Goal: Task Accomplishment & Management: Manage account settings

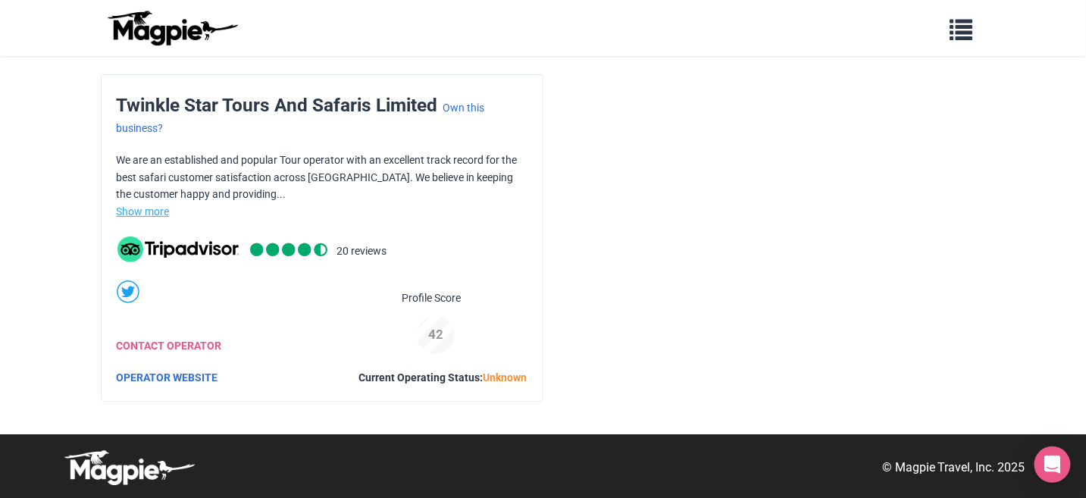
click at [145, 207] on link "Show more" at bounding box center [143, 211] width 53 height 12
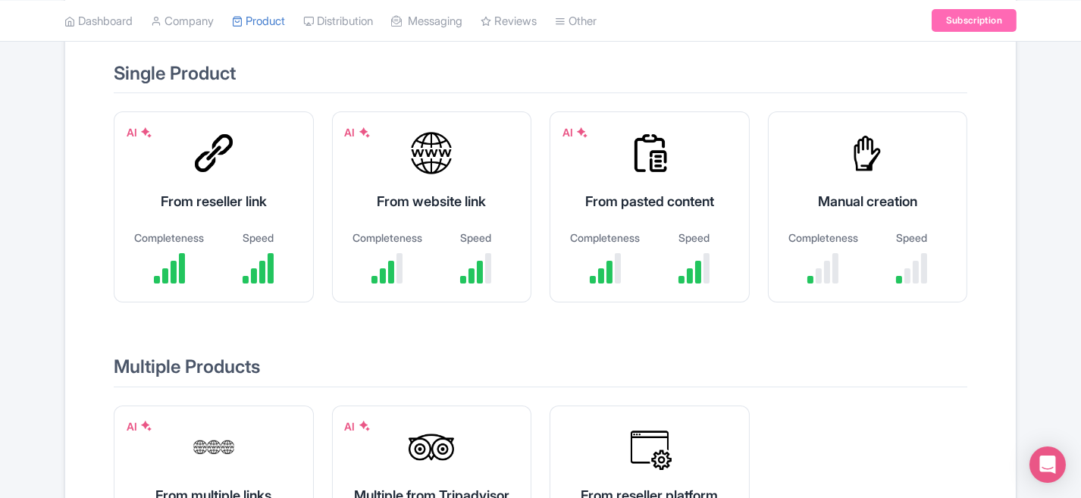
scroll to position [173, 0]
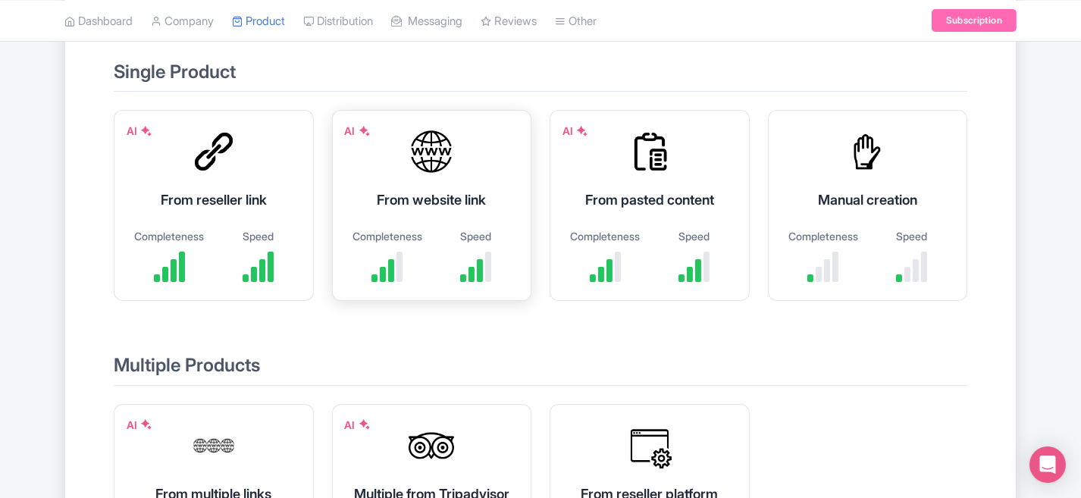
click at [435, 189] on div "From website link" at bounding box center [432, 199] width 162 height 20
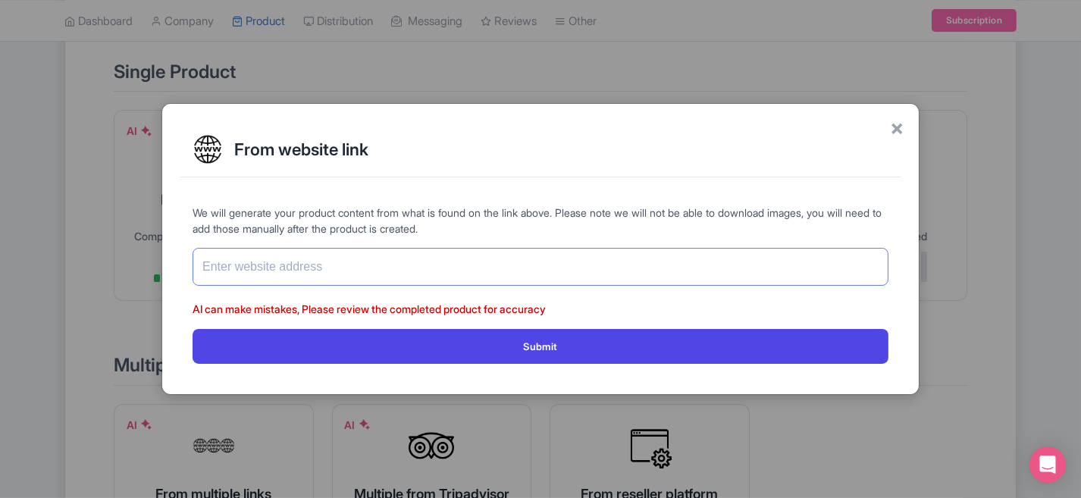
click at [374, 264] on input "text" at bounding box center [540, 267] width 696 height 38
paste input "[URL][DOMAIN_NAME]"
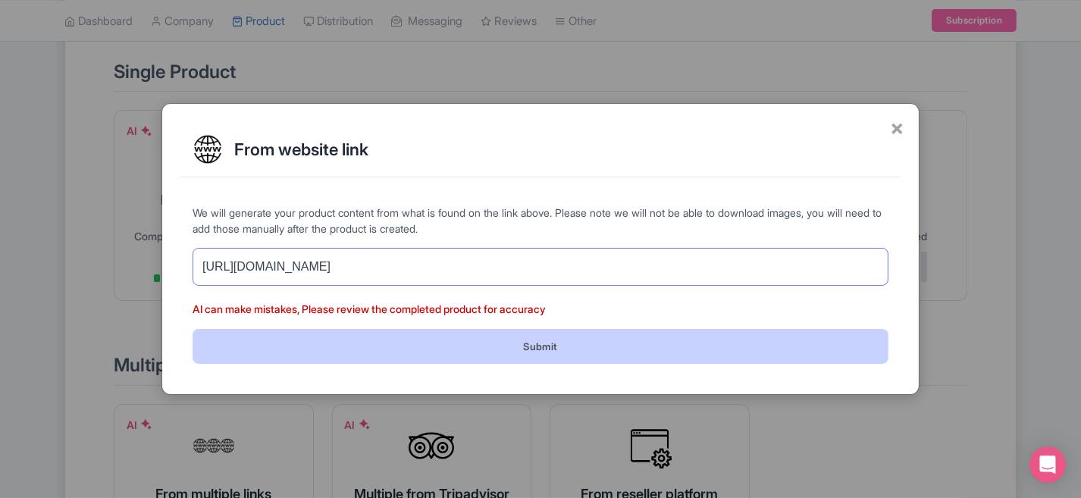
type input "[URL][DOMAIN_NAME]"
click at [464, 345] on button "Submit" at bounding box center [540, 346] width 696 height 34
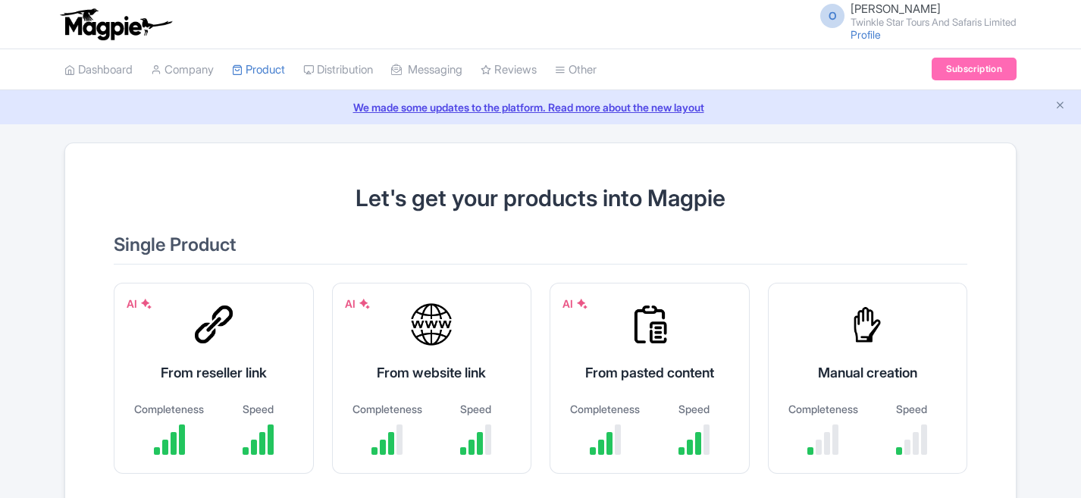
scroll to position [173, 0]
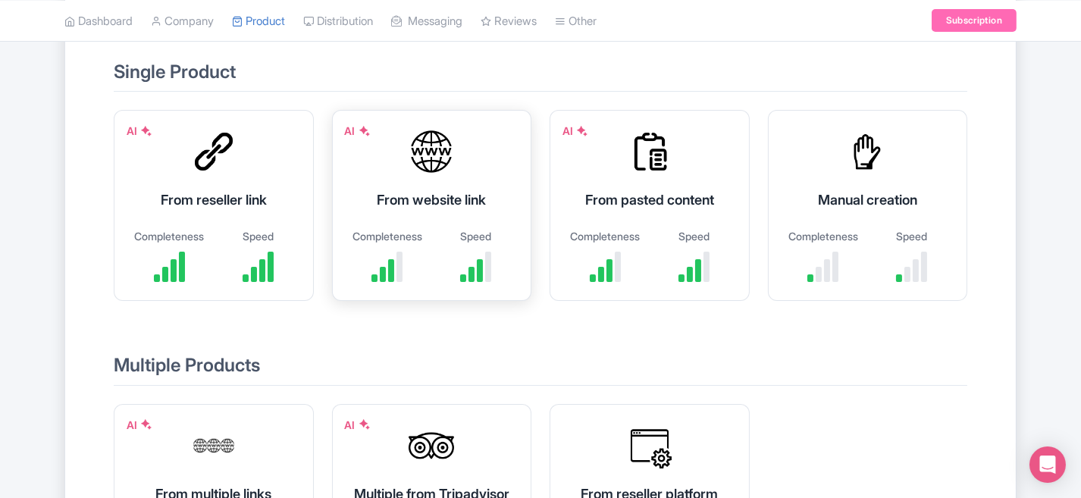
click at [392, 196] on div "From website link" at bounding box center [432, 199] width 162 height 20
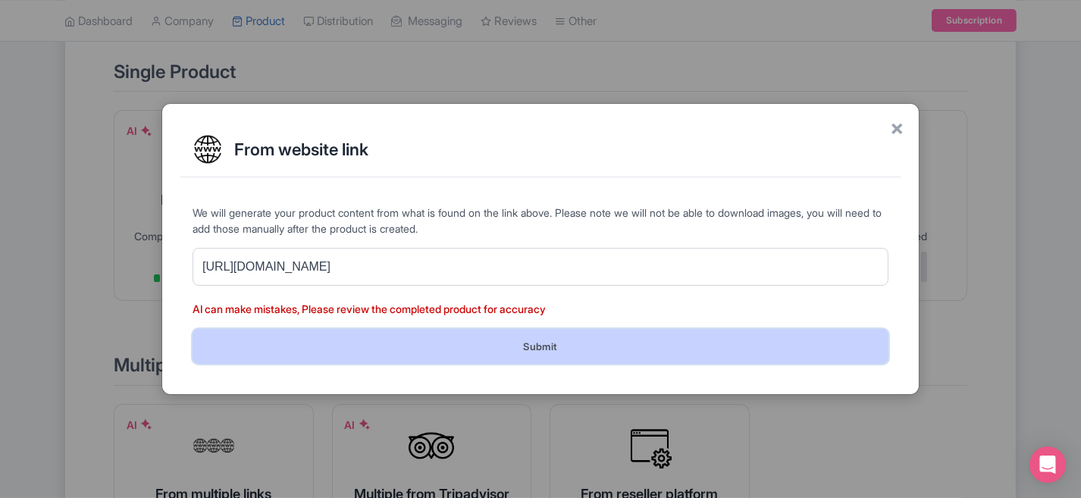
click at [518, 340] on button "Submit" at bounding box center [540, 346] width 696 height 34
click at [553, 352] on button "Submit" at bounding box center [540, 346] width 696 height 34
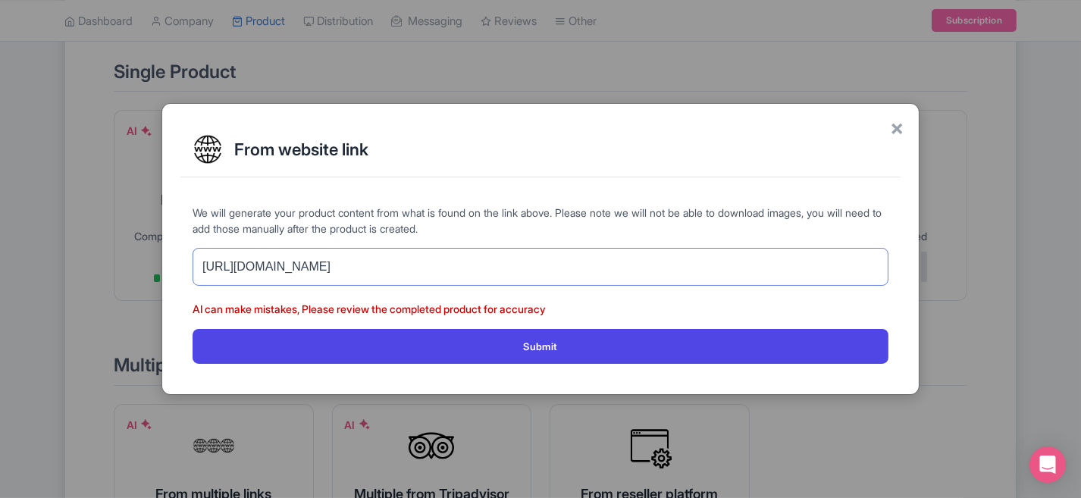
click at [517, 271] on input "https://twinklestartours.com/african-safari-packages/" at bounding box center [540, 267] width 696 height 38
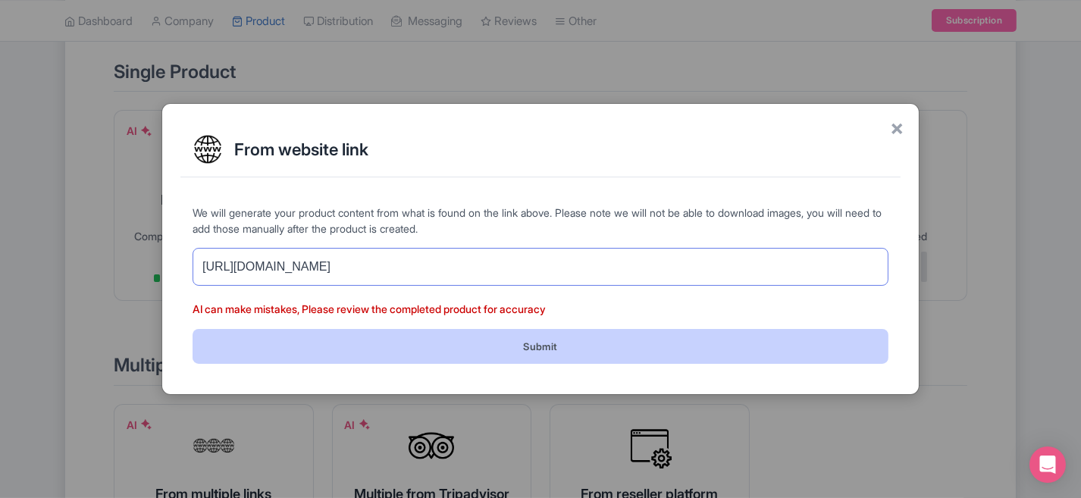
type input "https://twinklestartours.com/african-safari-packages"
click at [471, 347] on button "Submit" at bounding box center [540, 346] width 696 height 34
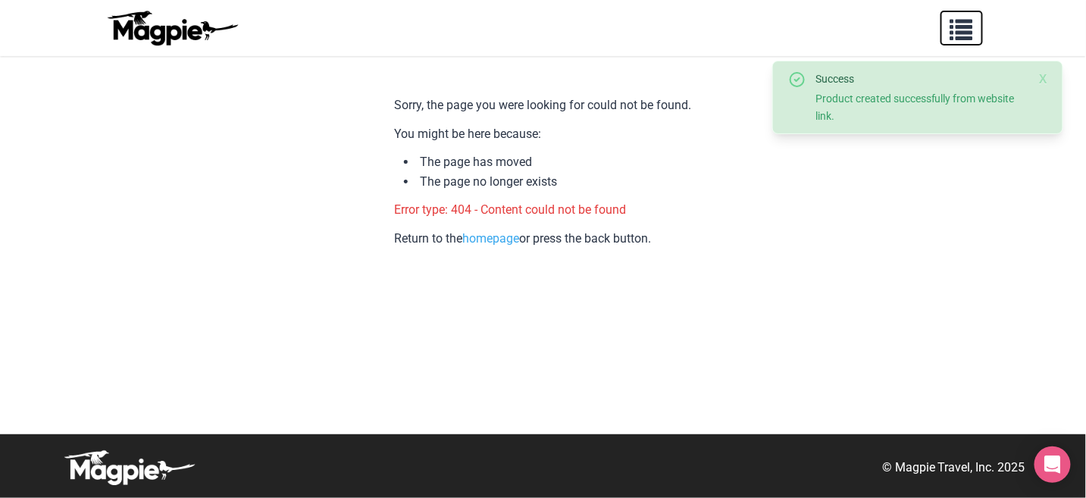
click at [962, 25] on span "button" at bounding box center [961, 26] width 23 height 23
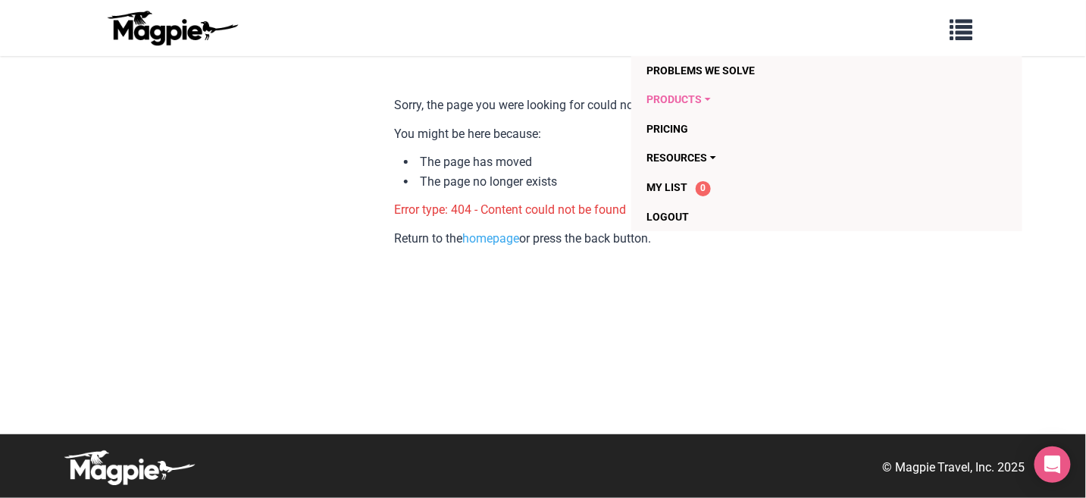
click at [692, 102] on link "Products" at bounding box center [796, 99] width 300 height 29
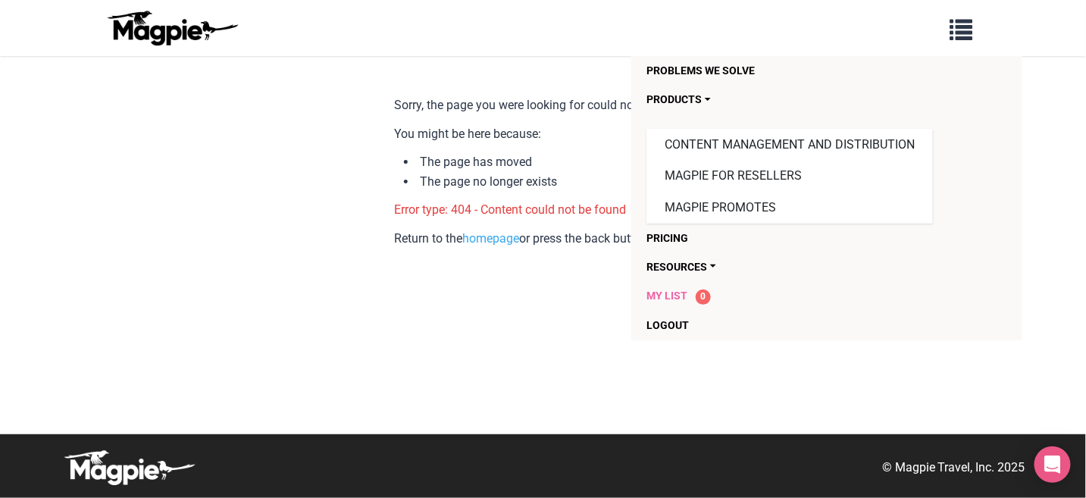
click at [667, 293] on span "My List" at bounding box center [666, 295] width 41 height 12
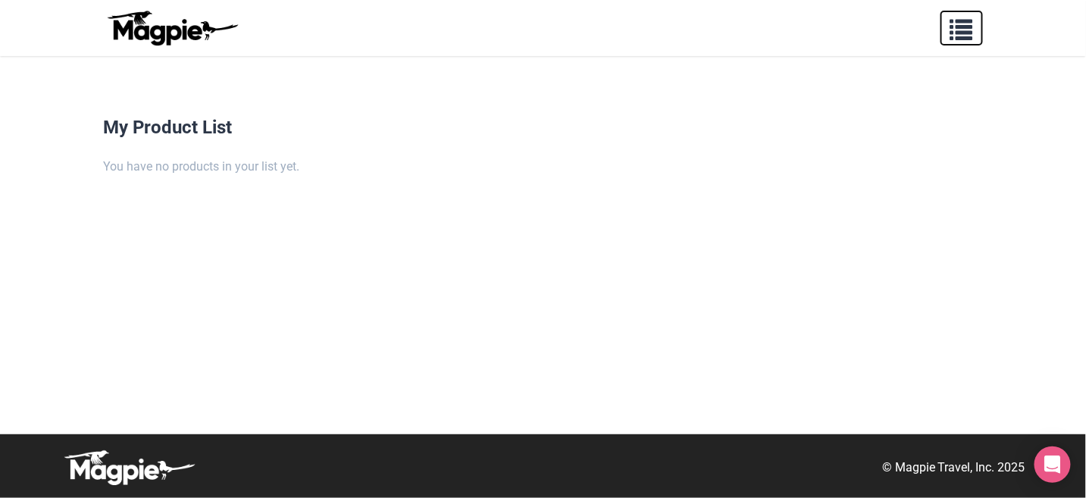
click at [960, 30] on span "button" at bounding box center [961, 26] width 23 height 23
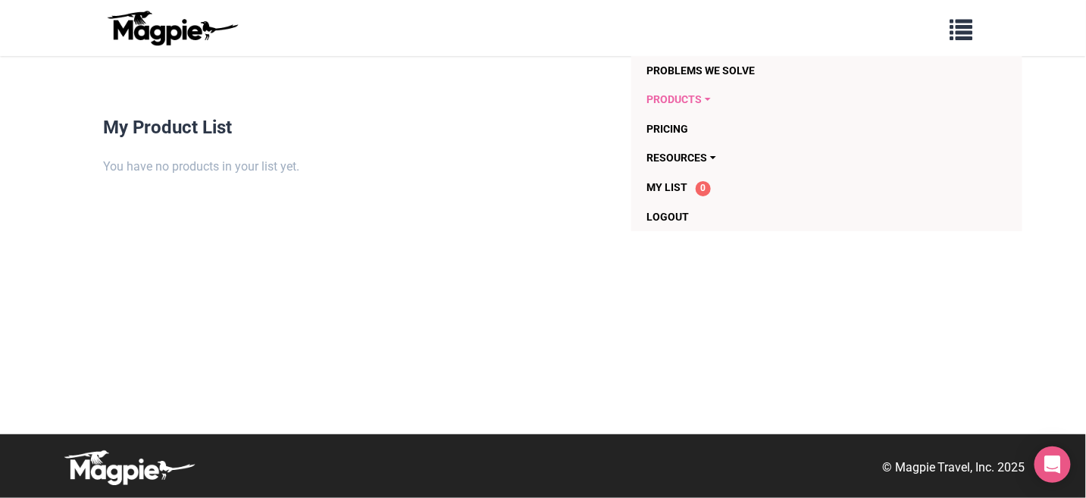
click at [706, 100] on link "Products" at bounding box center [796, 99] width 300 height 29
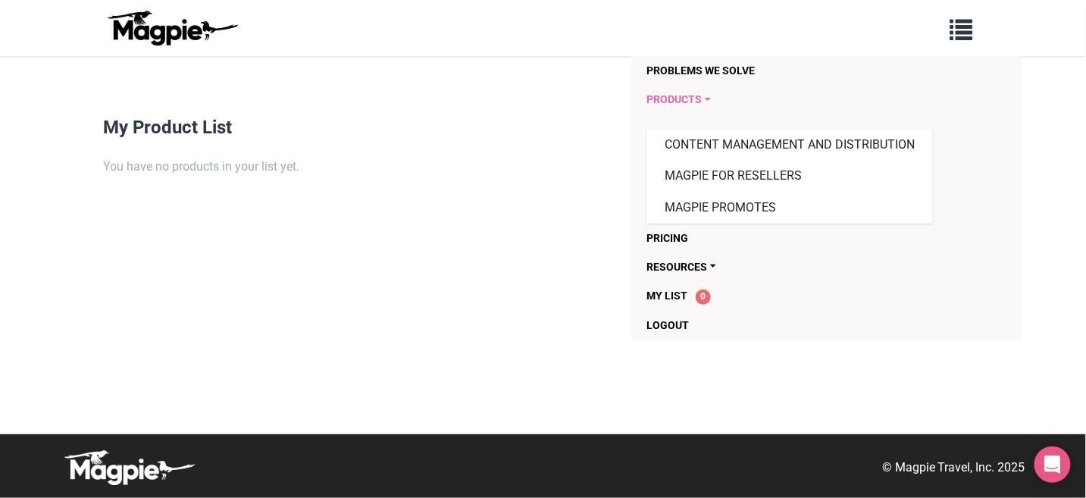
click at [684, 102] on link "Products" at bounding box center [796, 99] width 300 height 29
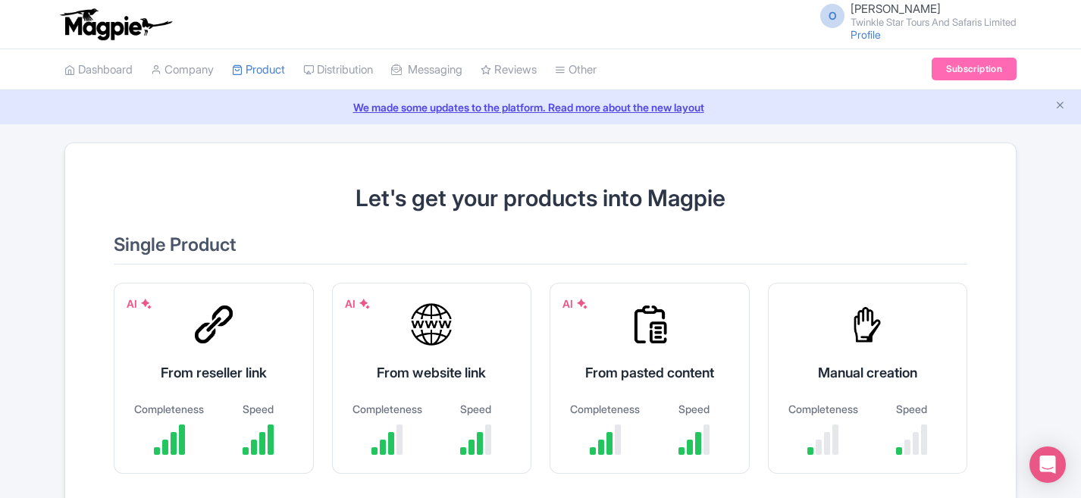
scroll to position [173, 0]
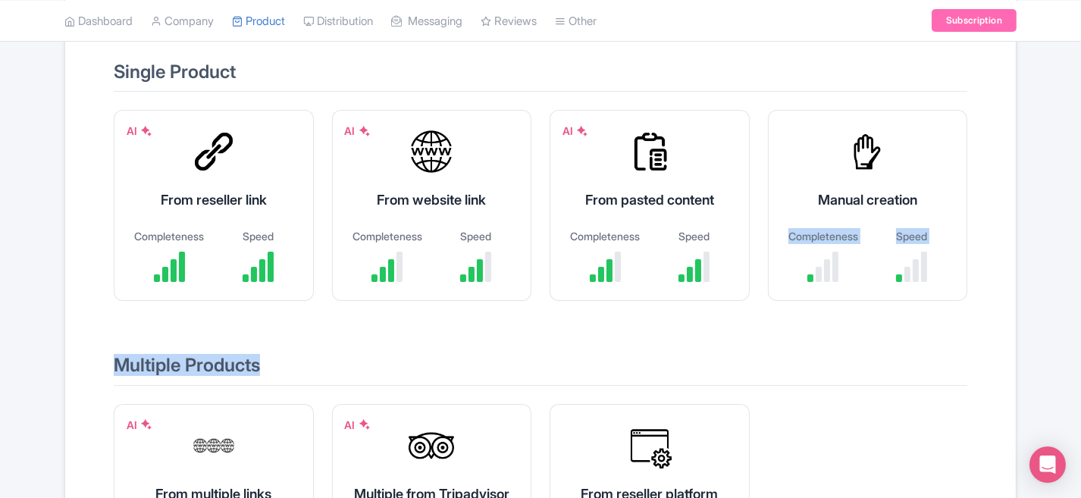
drag, startPoint x: 1079, startPoint y: 196, endPoint x: 1081, endPoint y: 357, distance: 160.7
click at [1080, 325] on html "O [PERSON_NAME] Twinkle Star Tours And Safaris Limited Profile Users Settings S…" at bounding box center [540, 76] width 1081 height 498
click at [1044, 355] on div "Let's get your products into Magpie Single Product AI From reseller link Comple…" at bounding box center [540, 313] width 1081 height 687
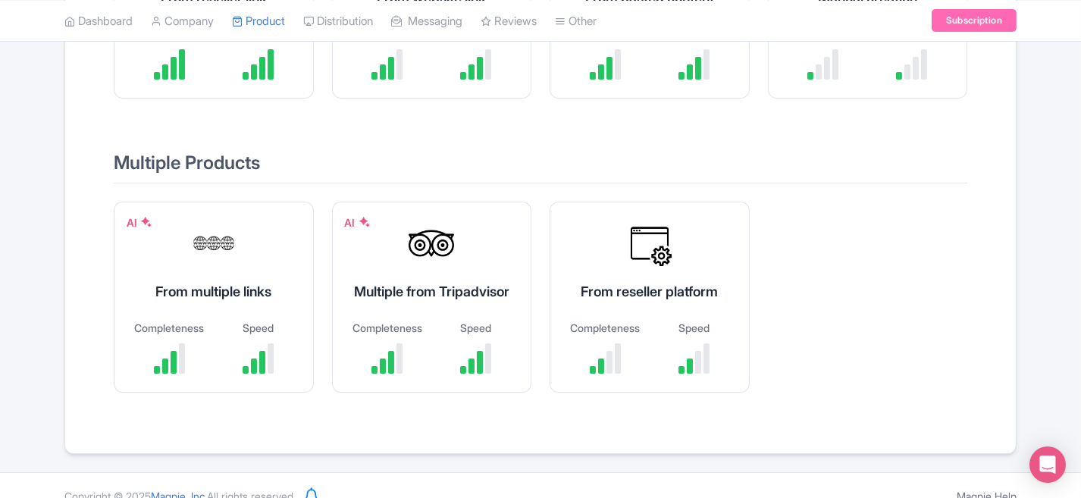
scroll to position [372, 0]
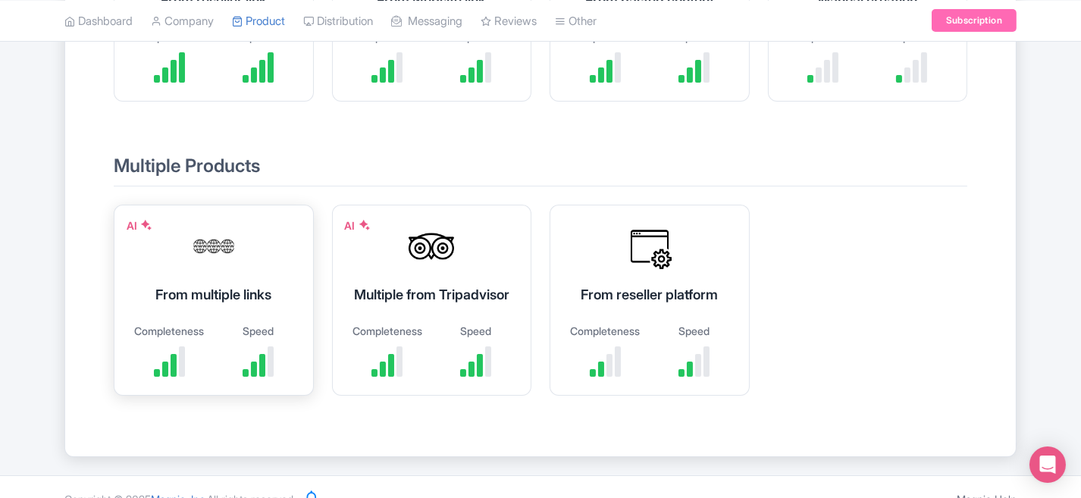
click at [247, 305] on div "From multiple links" at bounding box center [214, 294] width 162 height 20
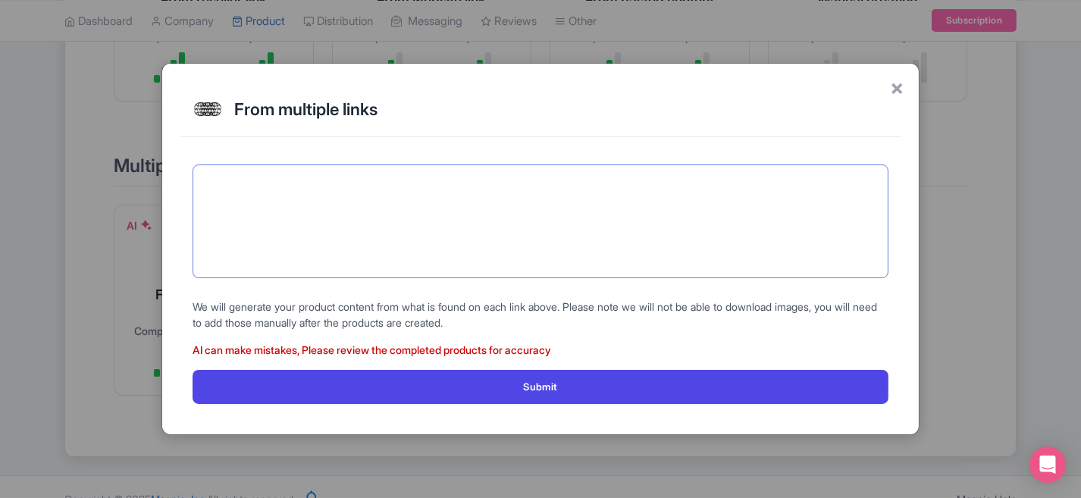
click at [283, 207] on textarea at bounding box center [540, 221] width 696 height 114
paste textarea "https://twinklestartours.com/african-safari-packages/"
paste textarea "https://twinklestartours.com/african-safari-packages/masai-mara/"
paste textarea "https://twinklestartours.com/african-safari-packages/serengeti/"
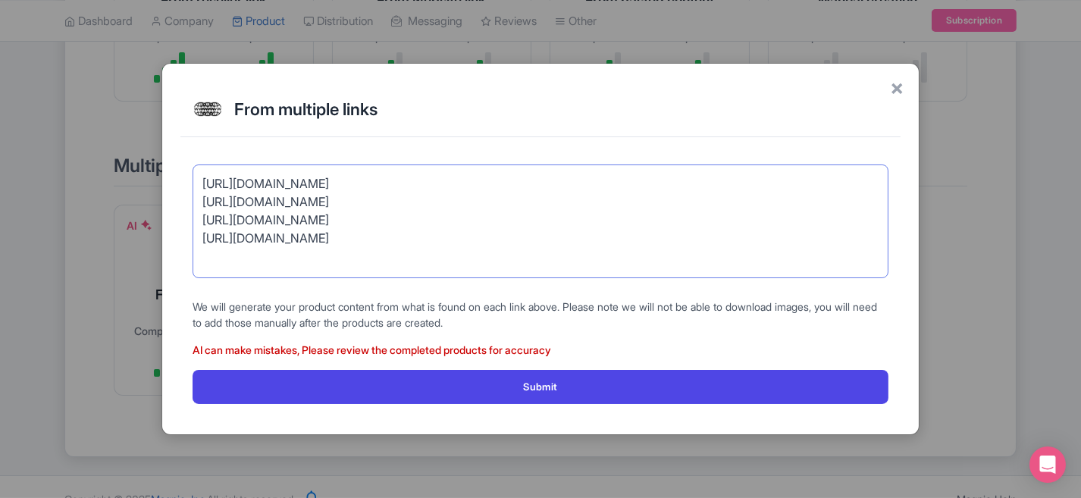
paste textarea "https://twinklestartours.com/african-safari-packages/wildlife-safaris/"
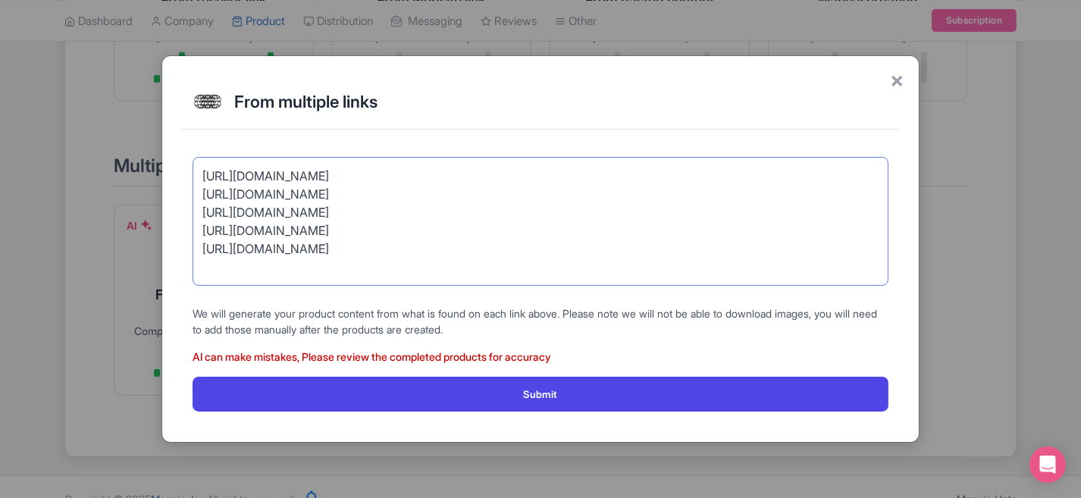
paste textarea "https://twinklestartours.com/african-safari-packages/adventure-tours/"
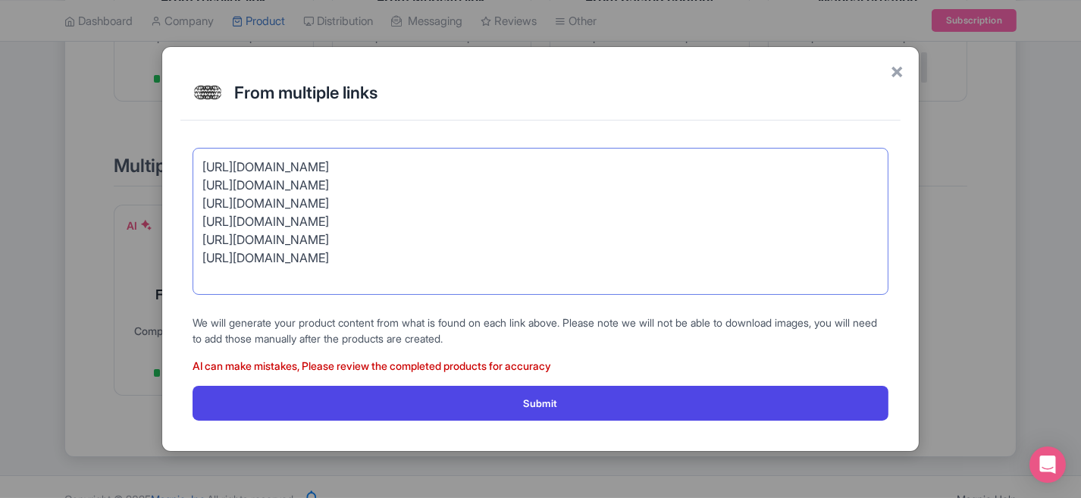
paste textarea "https://twinklestartours.com/african-safari-packages/family-holidays/"
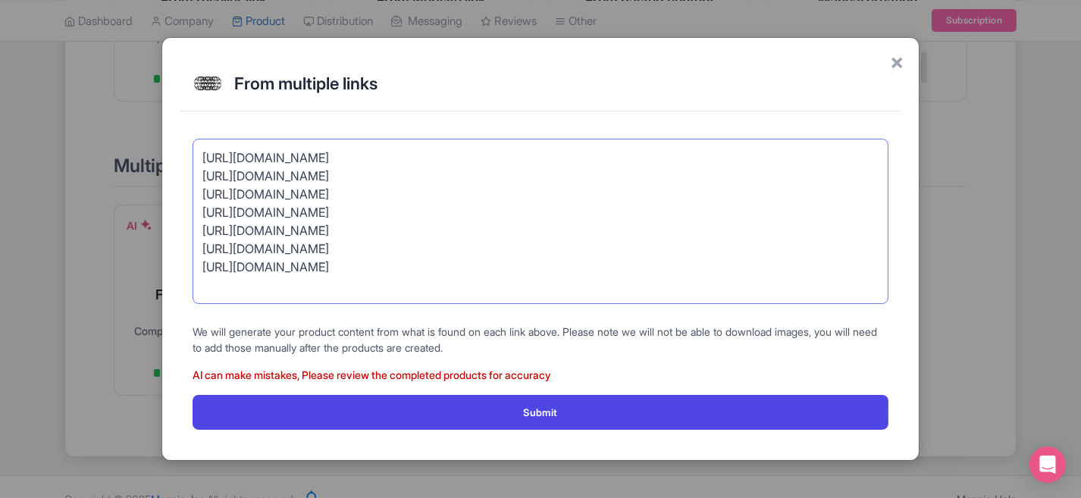
paste textarea "https://twinklestartours.com/african-safari-packages/flying-packages/"
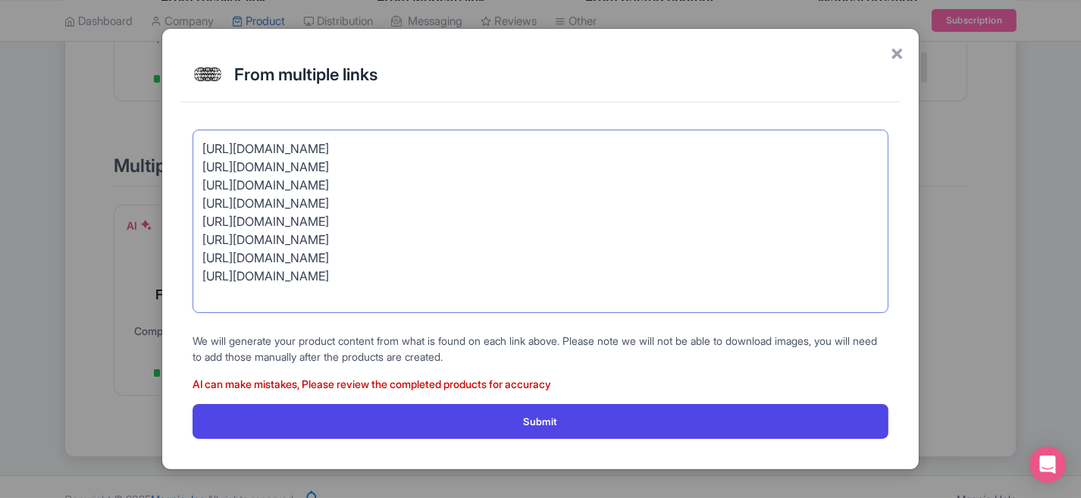
paste textarea "https://twinklestartours.com/african-safari-packages/bush-and-beach-holidays/"
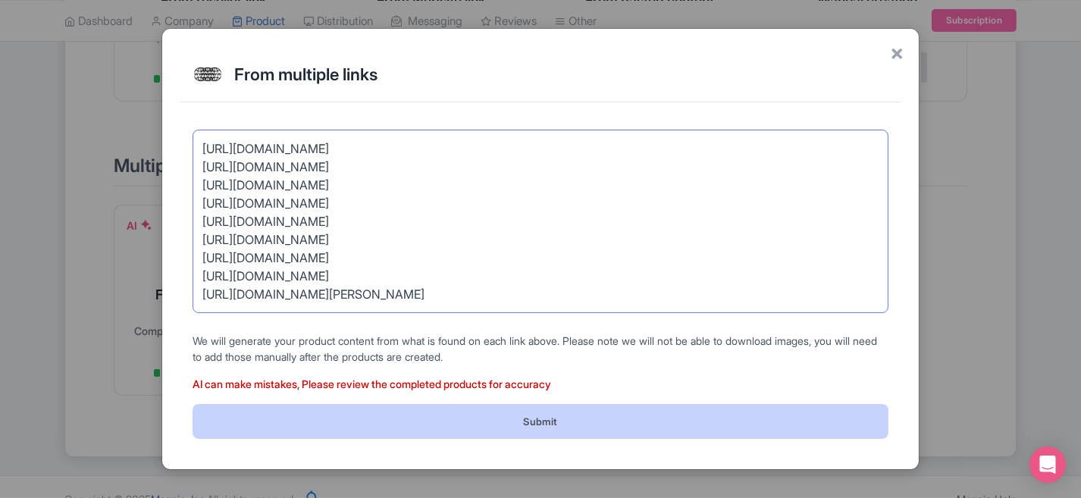
type textarea "https://twinklestartours.com/african-safari-packages/ https://twinklestartours.…"
click at [537, 427] on button "Submit" at bounding box center [540, 421] width 696 height 34
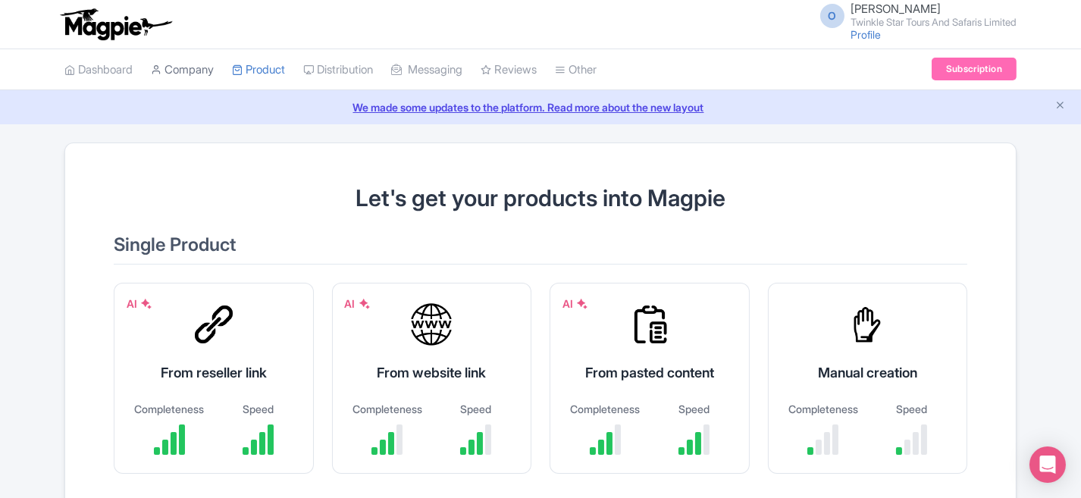
click at [186, 73] on link "Company" at bounding box center [182, 70] width 63 height 42
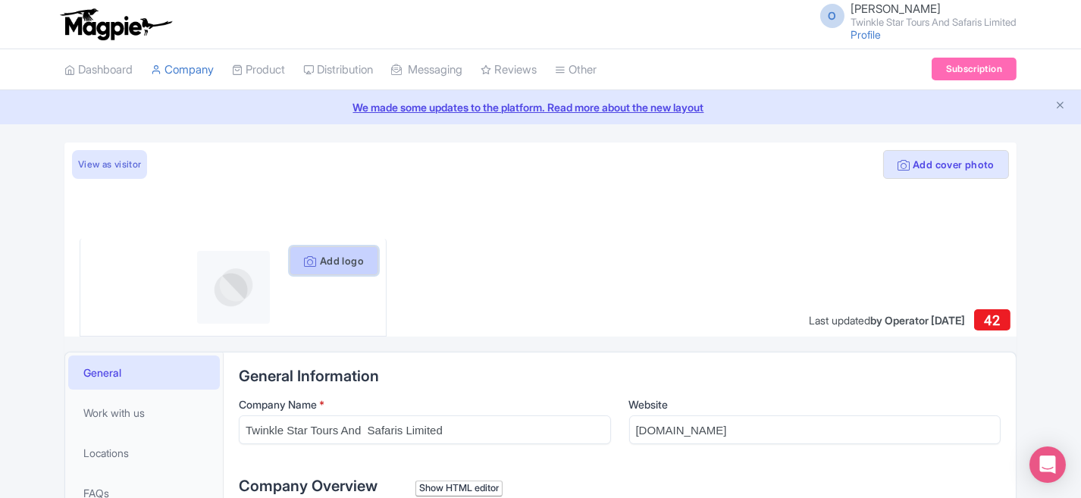
click at [328, 258] on button "Add logo" at bounding box center [333, 260] width 89 height 29
click at [323, 258] on button "Add logo" at bounding box center [333, 260] width 89 height 29
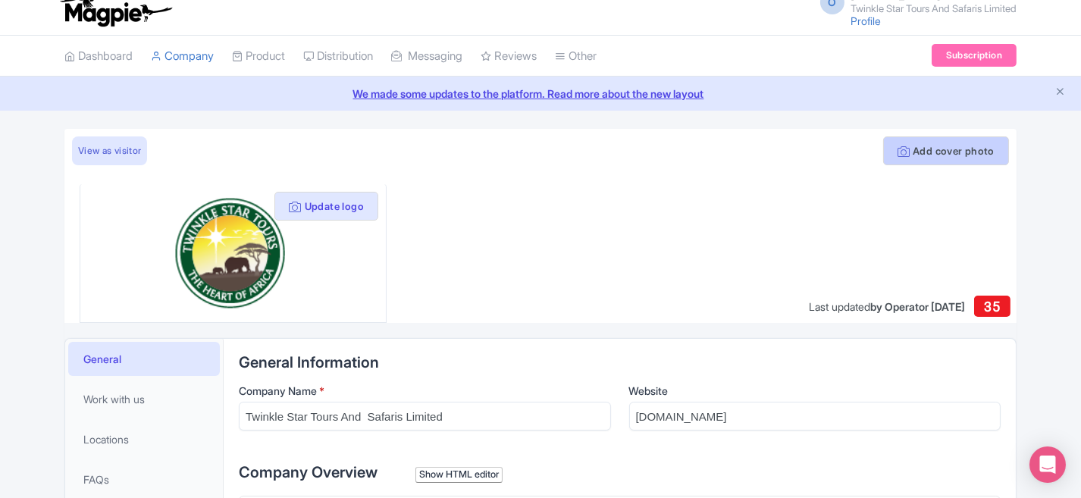
scroll to position [14, 0]
click at [916, 154] on button "Add cover photo" at bounding box center [946, 150] width 126 height 29
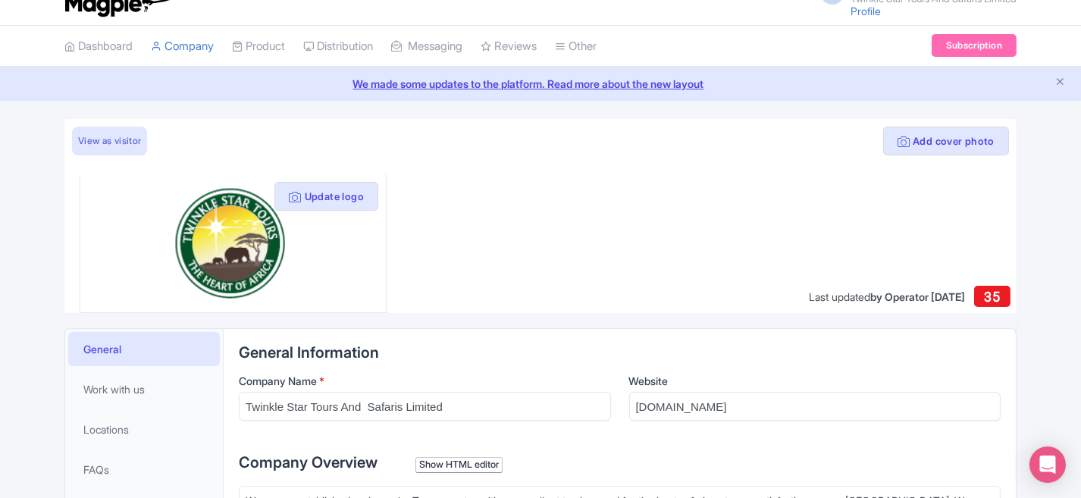
scroll to position [0, 0]
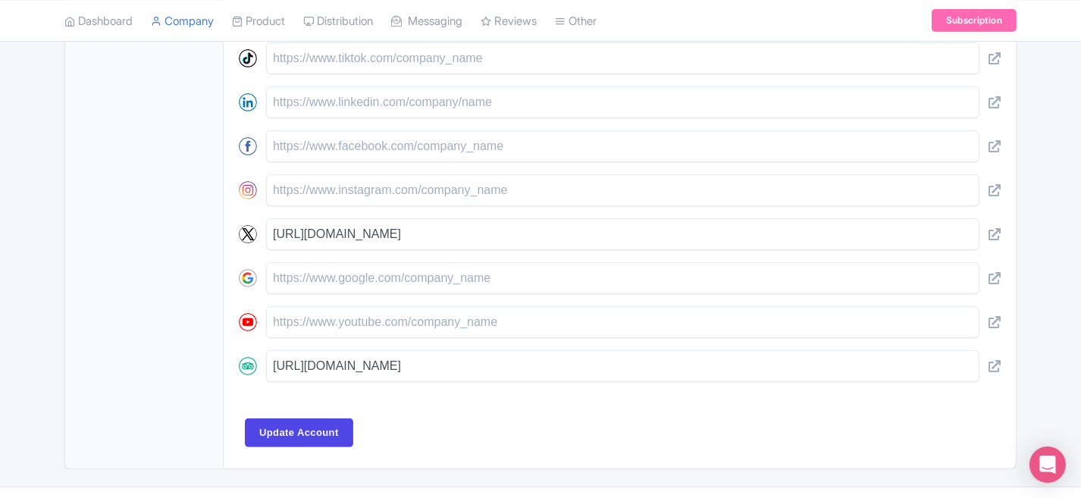
scroll to position [721, 0]
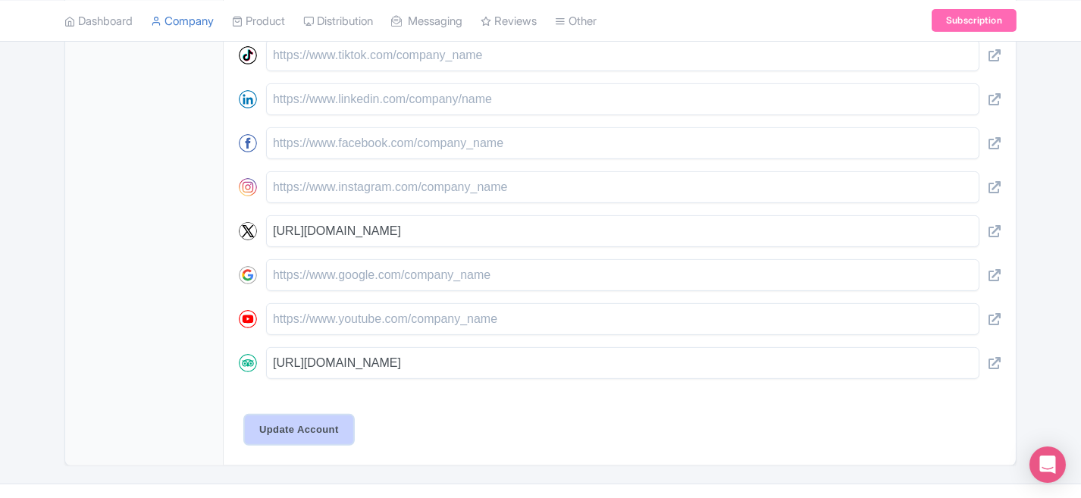
click at [277, 427] on input "Update Account" at bounding box center [299, 429] width 108 height 29
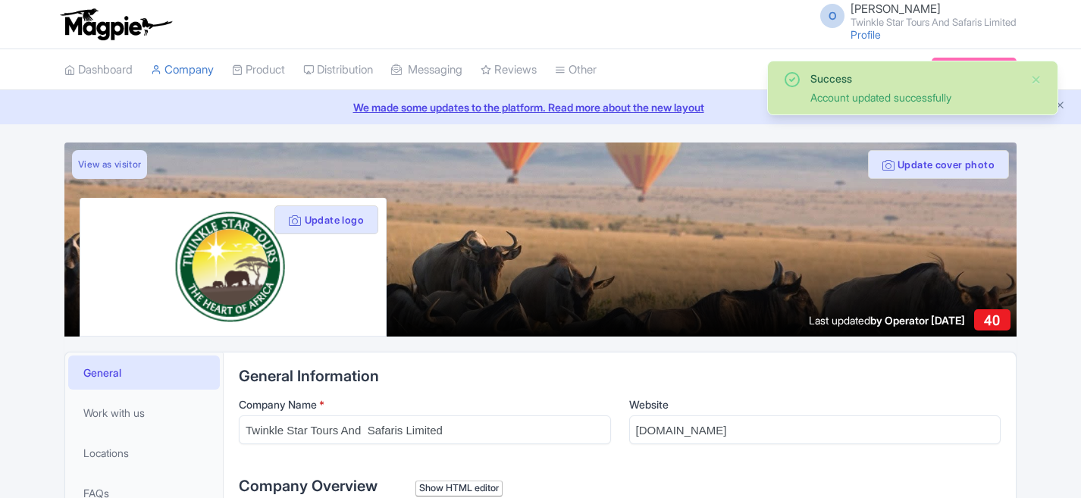
scroll to position [367, 0]
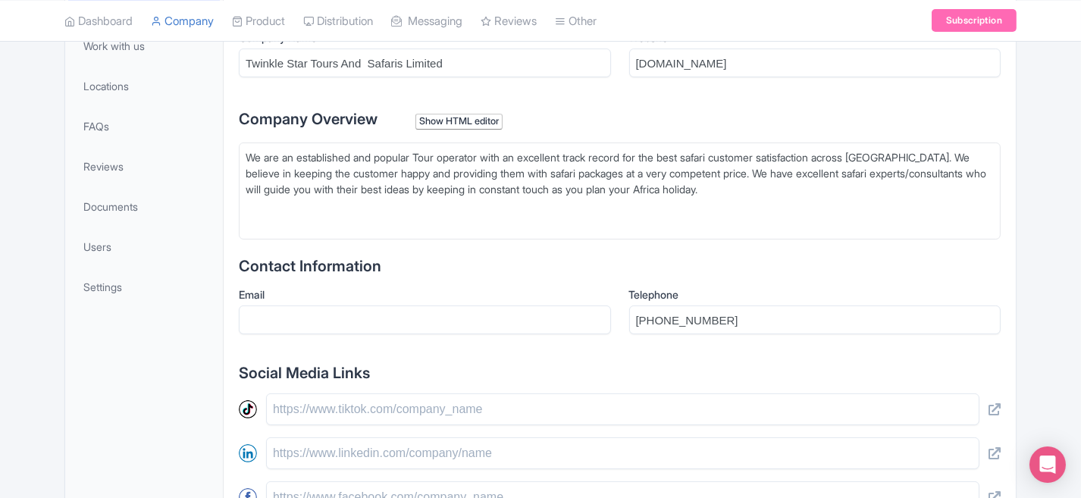
drag, startPoint x: 246, startPoint y: 154, endPoint x: 881, endPoint y: 205, distance: 637.1
type trix-editor "<div>We are an established and popular Tour operator with an excellent track re…"
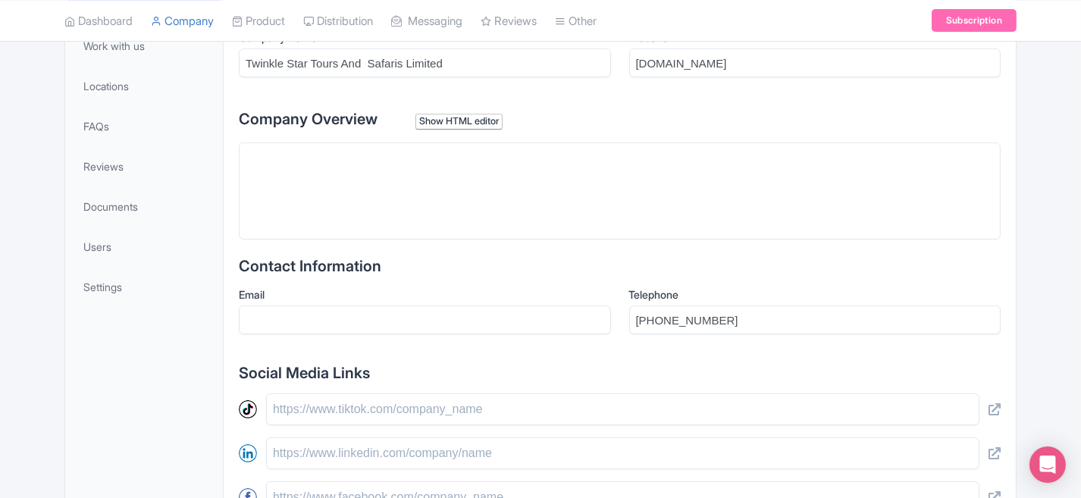
paste trix-editor "<div>Searching for an unforgettable African adventure? <strong>Twinkle Star Tou…"
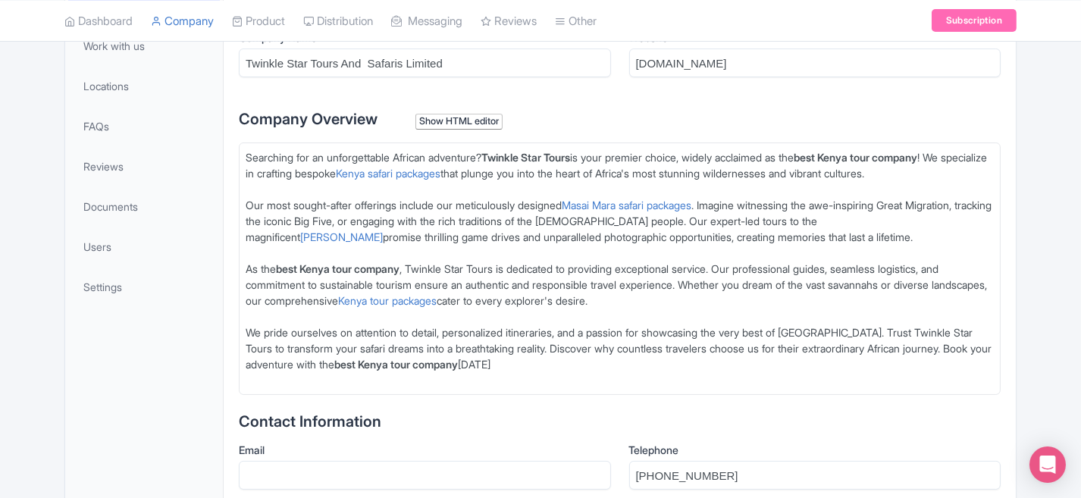
type trix-editor "<div>Searching for an unforgettable African adventure? <strong>Twinkle Star Tou…"
click at [638, 201] on link "Masai Mara safari packages" at bounding box center [627, 205] width 130 height 13
click at [634, 200] on link "Masai Mara safari packages" at bounding box center [627, 205] width 130 height 13
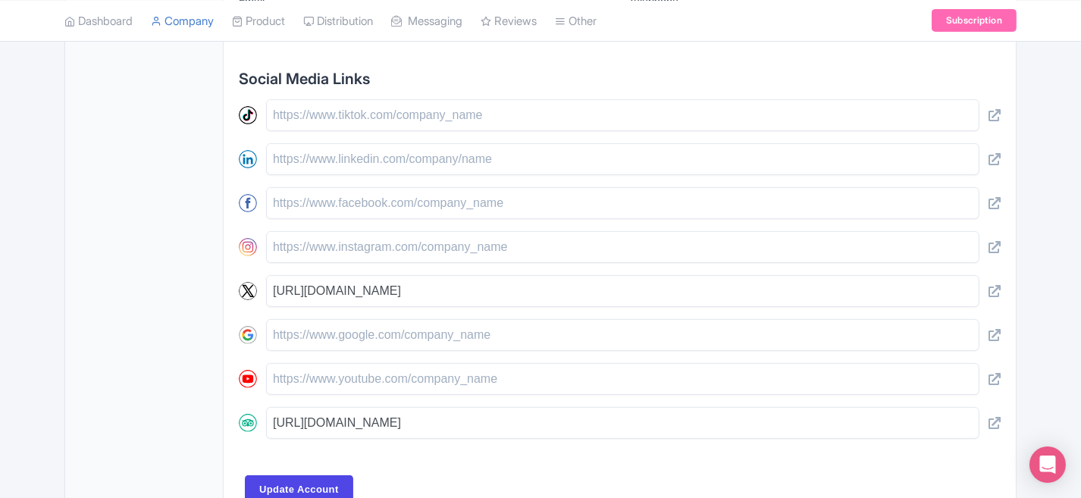
scroll to position [904, 0]
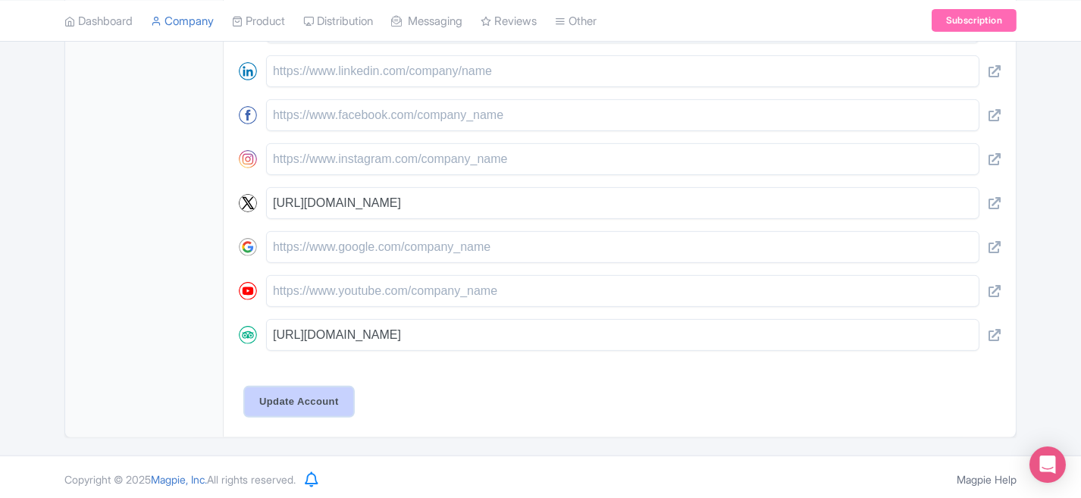
click at [321, 387] on input "Update Account" at bounding box center [299, 401] width 108 height 29
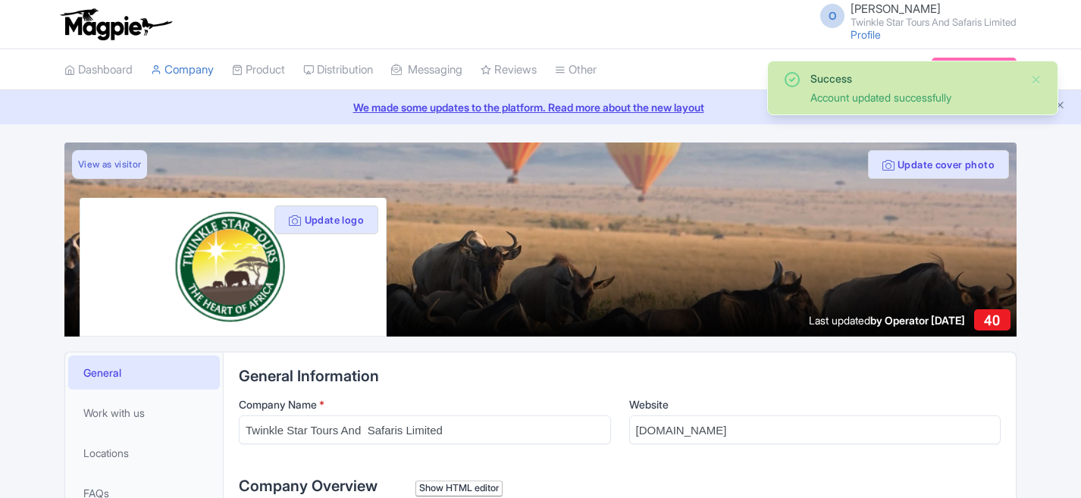
scroll to position [367, 0]
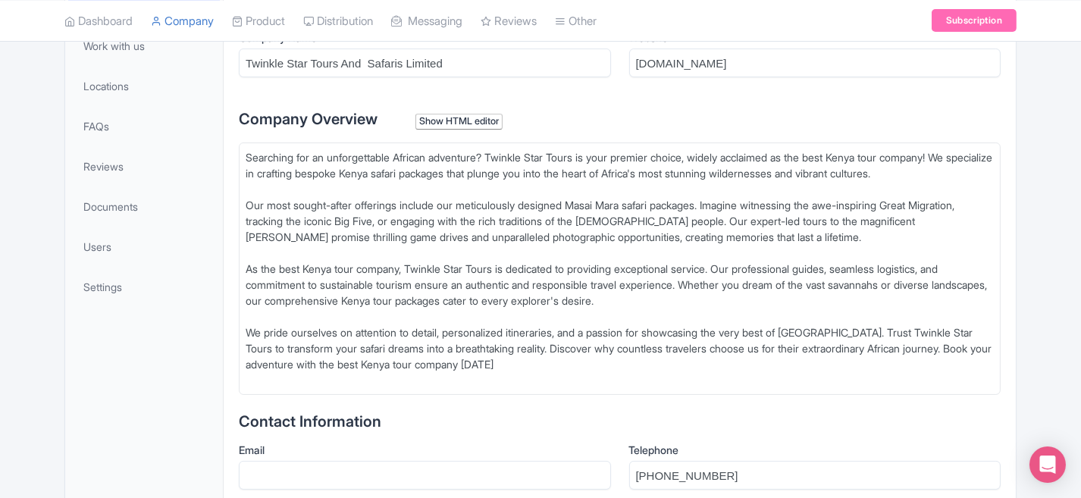
click at [387, 180] on div "Searching for an unforgettable African adventure? Twinkle Star Tours is your pr…" at bounding box center [620, 268] width 748 height 239
click at [551, 368] on div "Searching for an unforgettable African adventure? Twinkle Star Tours is your pr…" at bounding box center [620, 268] width 748 height 239
paste trix-editor "<div>Searching for an unforgettable African adventure? Twinkle Star Tours is yo…"
type trix-editor "<div>Searching for an unforgettable African adventure? Twinkle Star Tours is yo…"
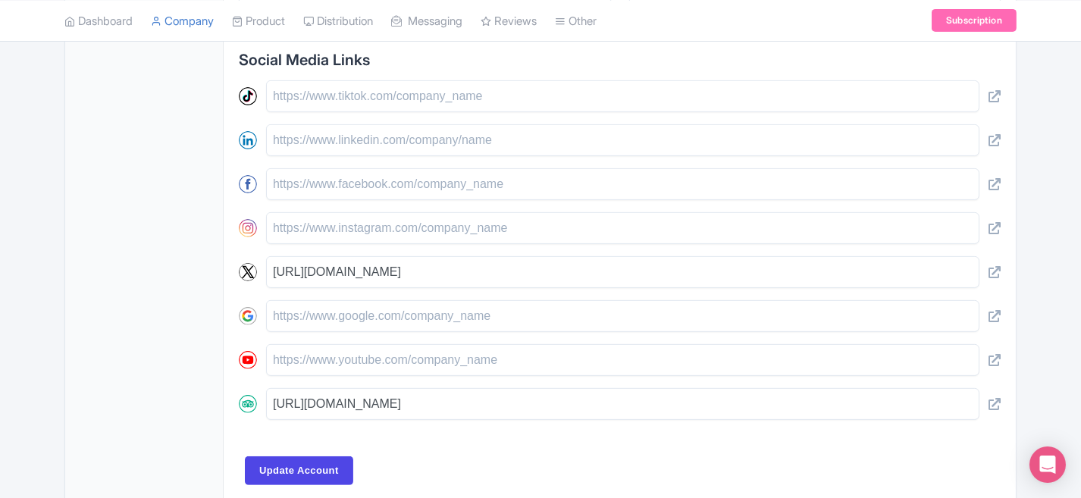
scroll to position [904, 0]
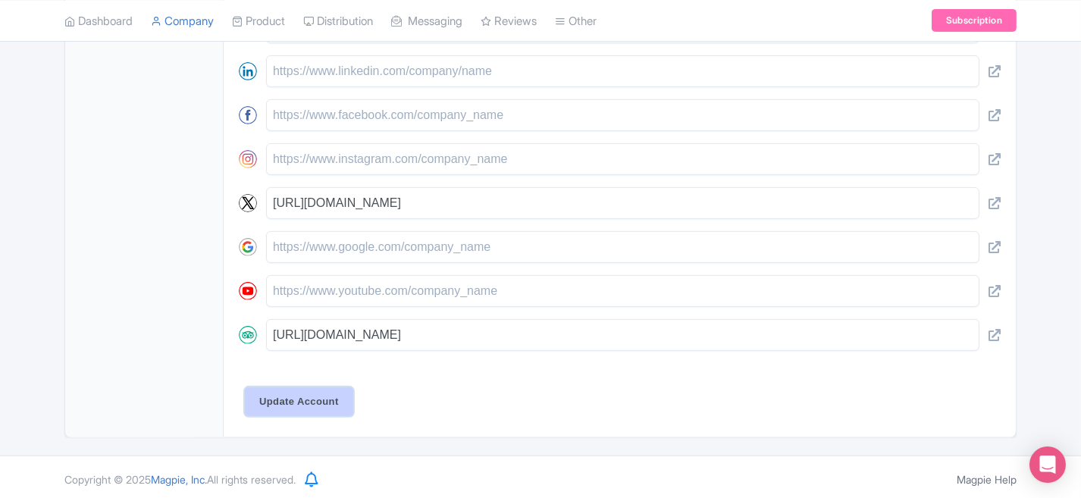
click at [313, 402] on input "Update Account" at bounding box center [299, 401] width 108 height 29
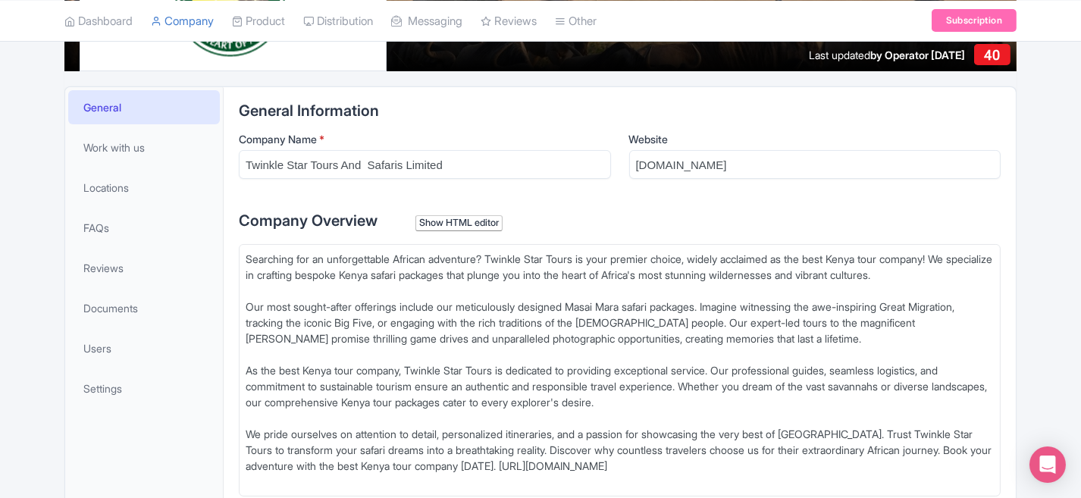
scroll to position [243, 0]
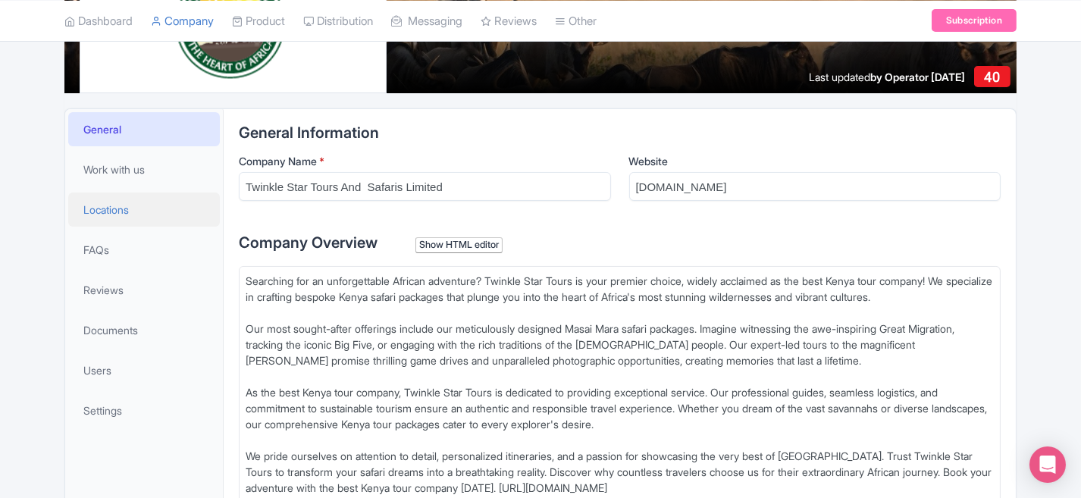
click at [120, 215] on span "Locations" at bounding box center [105, 210] width 45 height 16
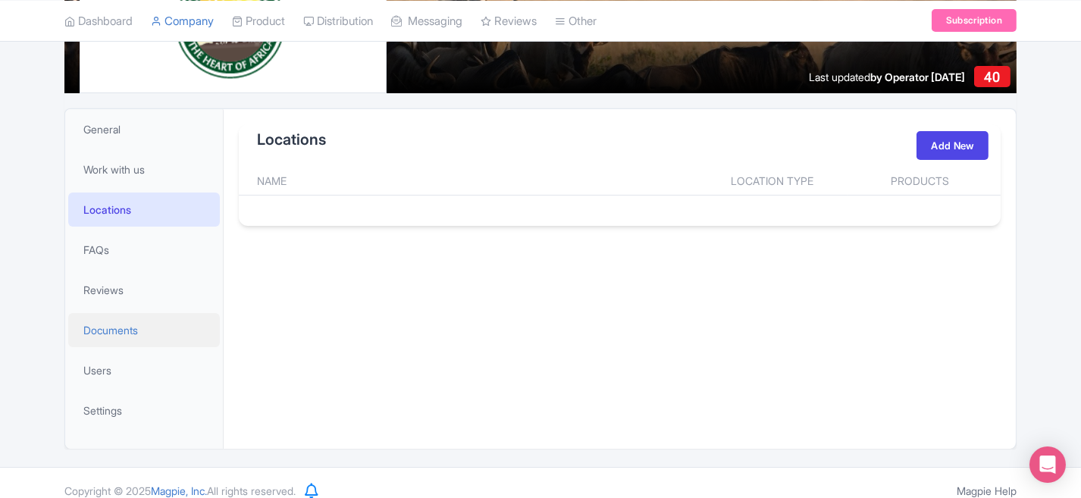
click at [140, 330] on link "Documents" at bounding box center [144, 330] width 152 height 34
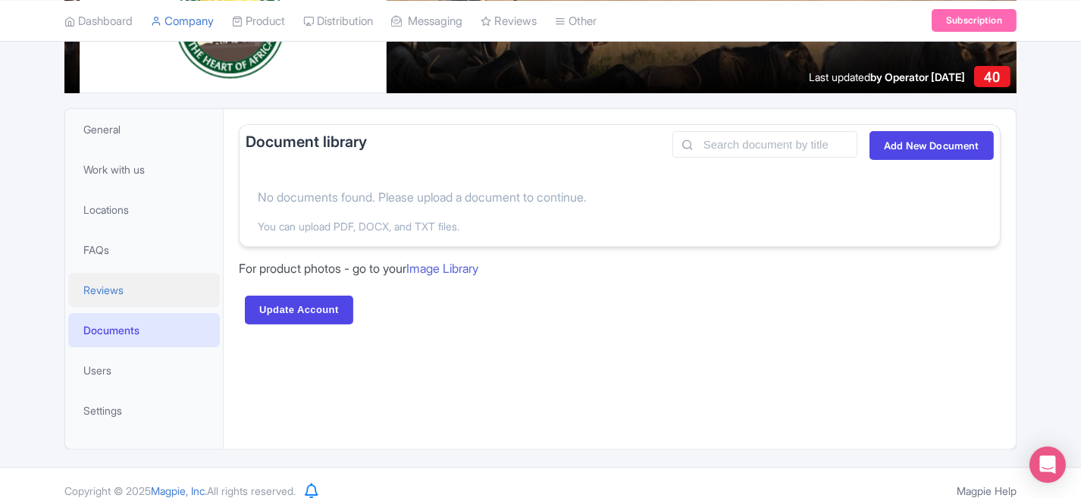
click at [133, 283] on link "Reviews" at bounding box center [144, 290] width 152 height 34
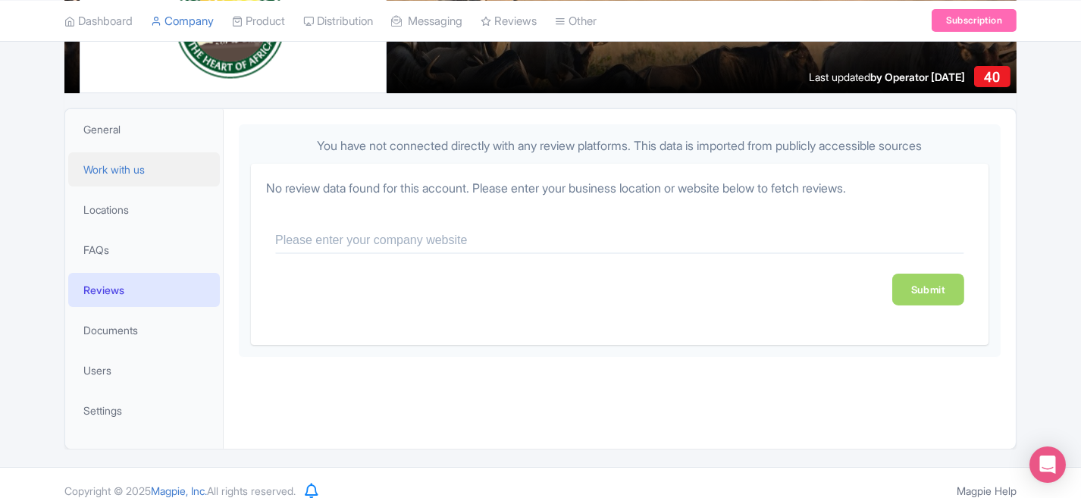
click at [145, 162] on span "Work with us" at bounding box center [113, 169] width 61 height 16
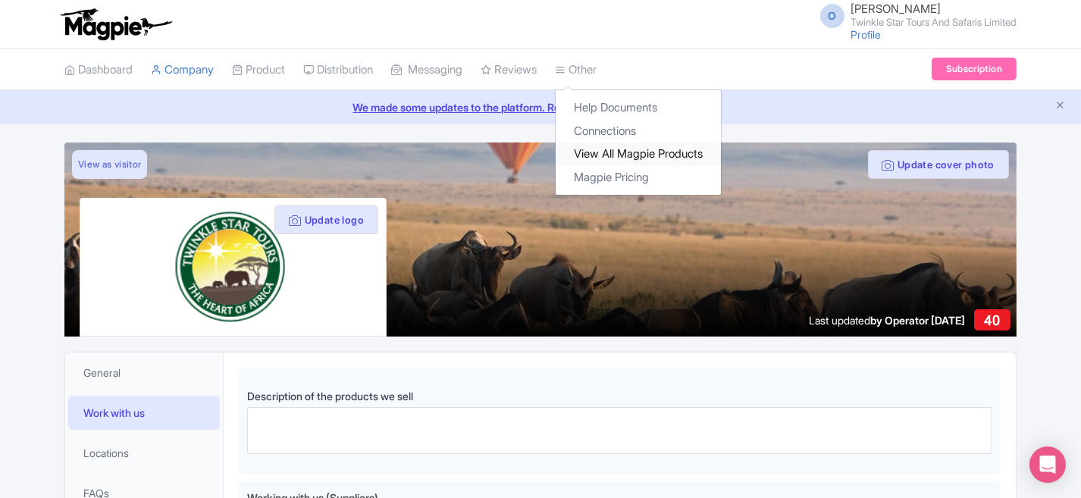
click at [625, 153] on link "View All Magpie Products" at bounding box center [637, 153] width 165 height 23
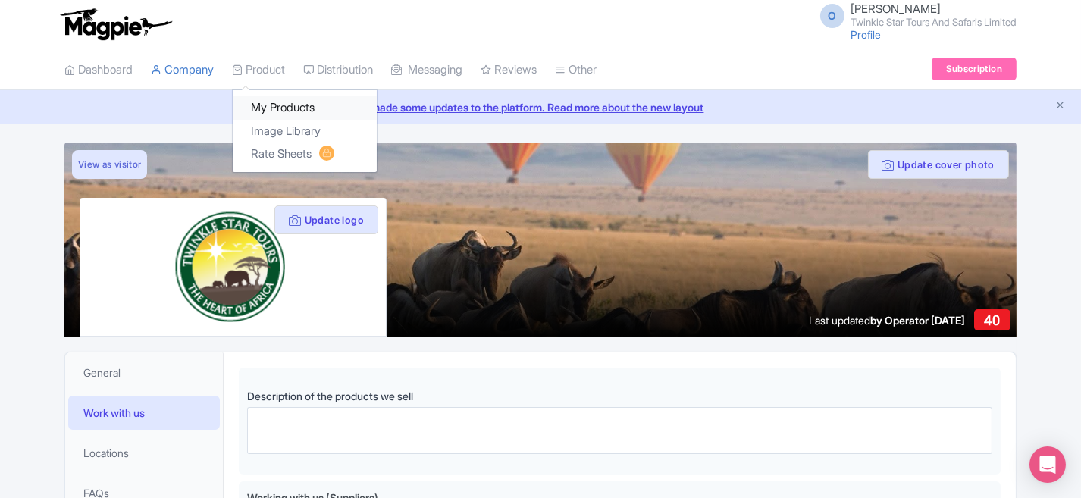
click at [283, 105] on link "My Products" at bounding box center [305, 107] width 144 height 23
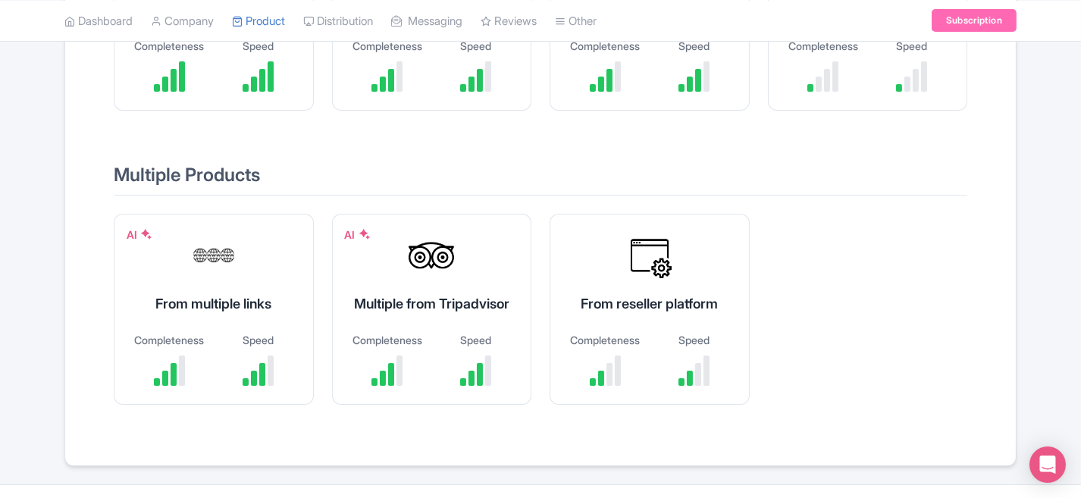
scroll to position [382, 0]
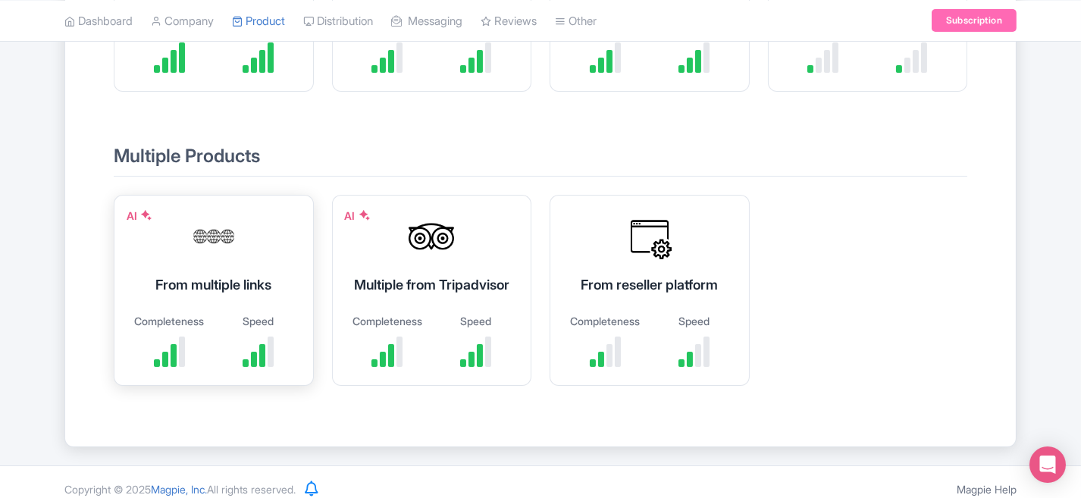
click at [223, 291] on div "From multiple links" at bounding box center [214, 284] width 162 height 20
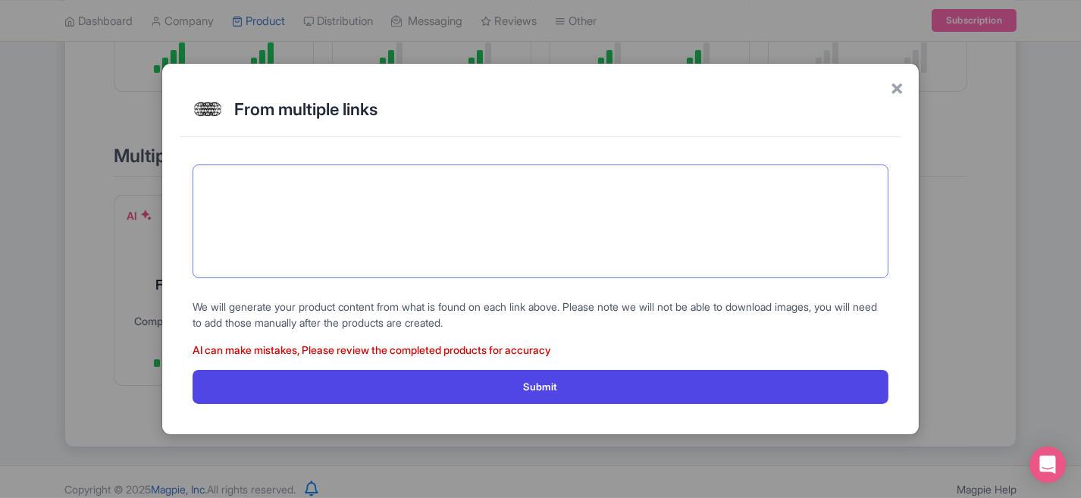
click at [233, 193] on textarea at bounding box center [540, 221] width 696 height 114
paste textarea "[URL][DOMAIN_NAME]"
click at [207, 217] on textarea "[URL][DOMAIN_NAME] [URL][DOMAIN_NAME]" at bounding box center [540, 221] width 696 height 114
click at [650, 202] on textarea "[URL][DOMAIN_NAME] [URL][DOMAIN_NAME]" at bounding box center [540, 221] width 696 height 114
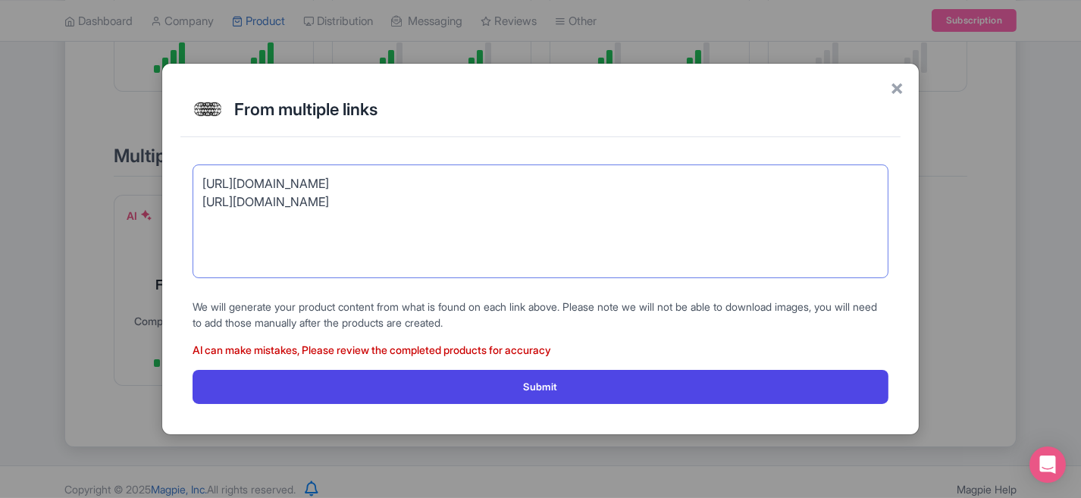
paste textarea "[URL][DOMAIN_NAME]"
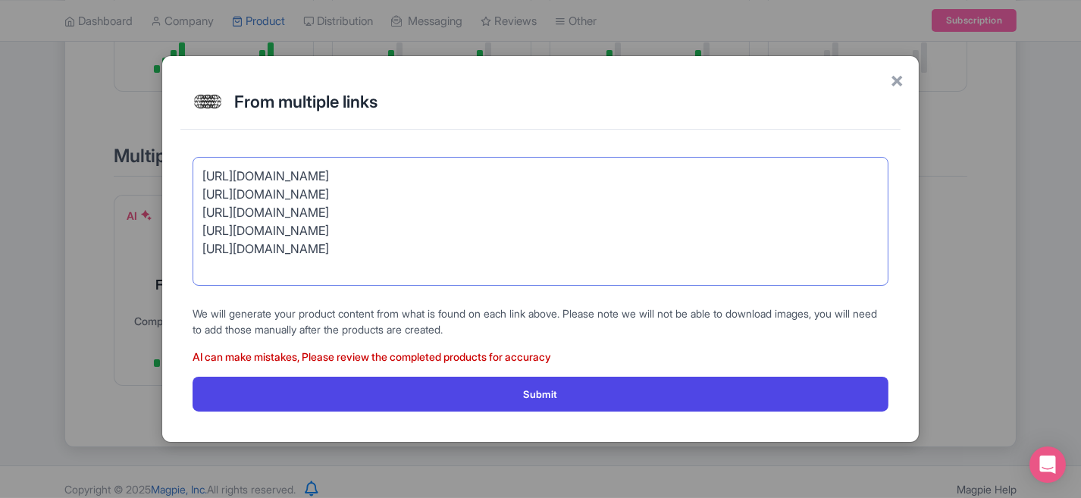
paste textarea "[URL][DOMAIN_NAME]"
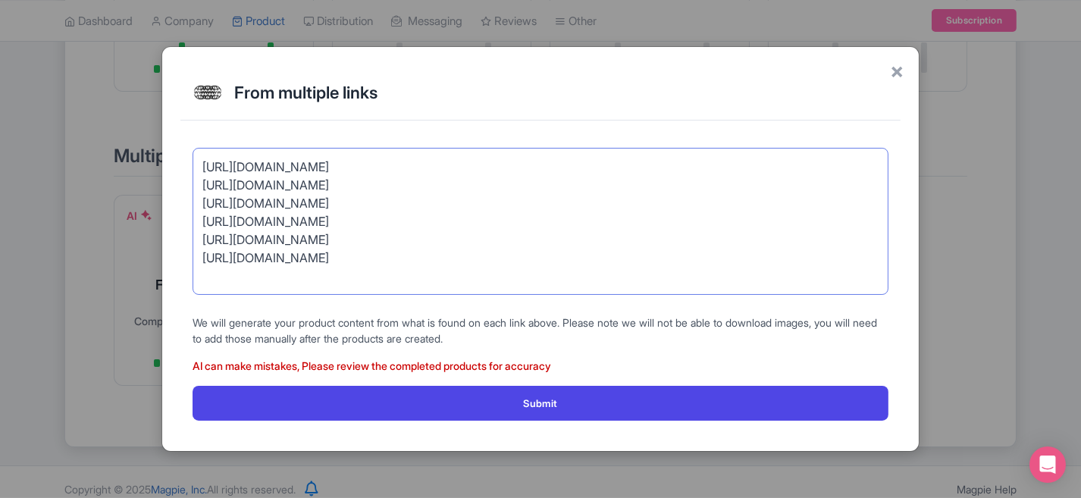
paste textarea "[URL][DOMAIN_NAME]"
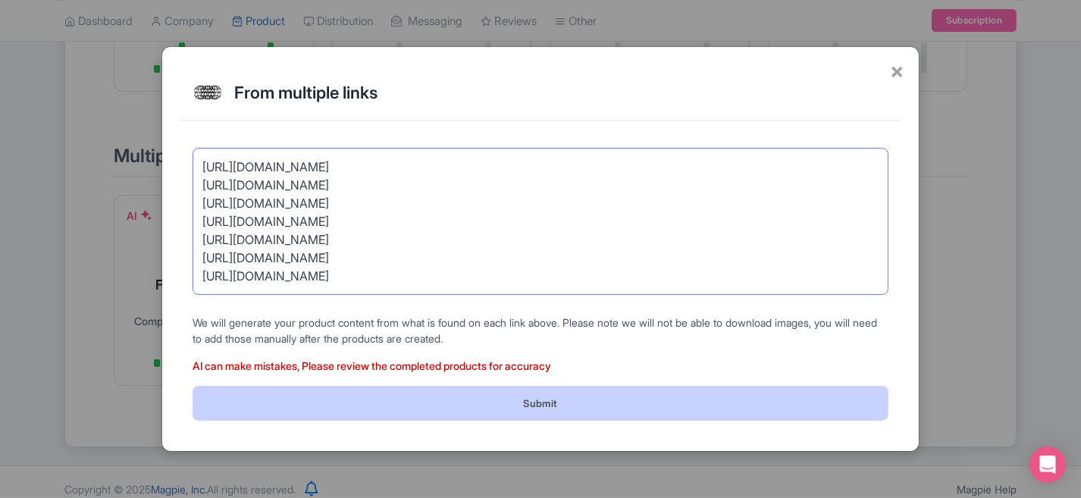
type textarea "[URL][DOMAIN_NAME] [URL][DOMAIN_NAME] [URL][DOMAIN_NAME] [URL][DOMAIN_NAME] [UR…"
click at [519, 399] on button "Submit" at bounding box center [540, 403] width 696 height 34
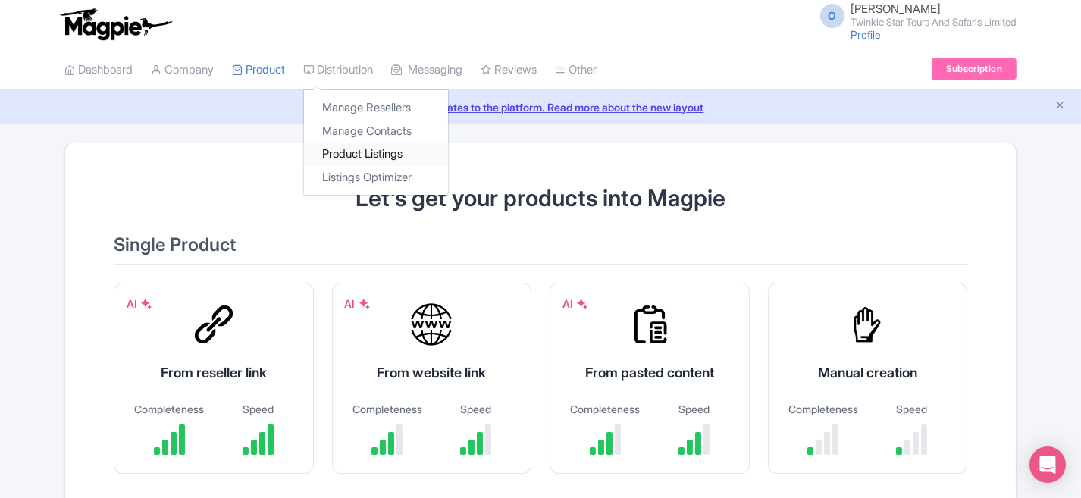
click at [401, 155] on link "Product Listings" at bounding box center [376, 153] width 144 height 23
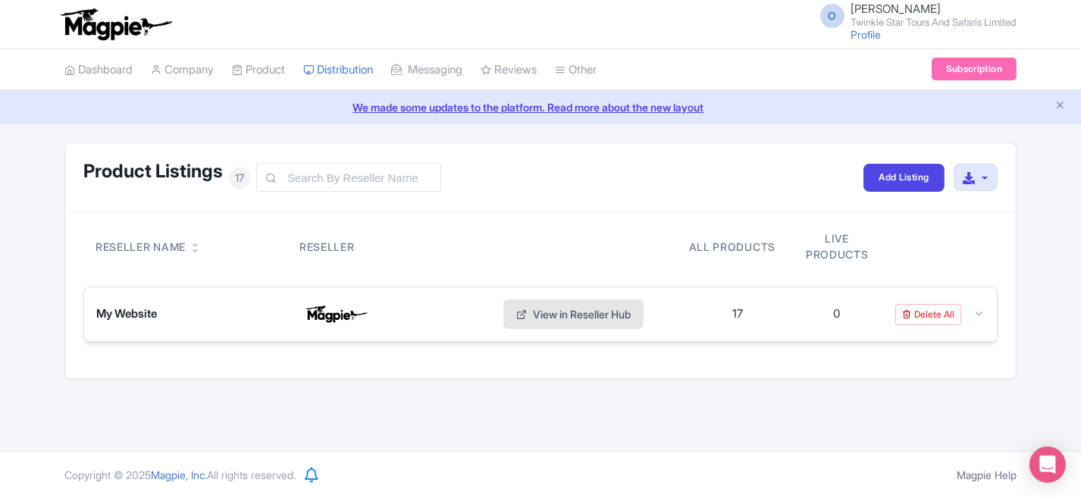
click at [568, 317] on link "View in Reseller Hub" at bounding box center [573, 314] width 140 height 30
click at [981, 311] on icon at bounding box center [978, 313] width 11 height 11
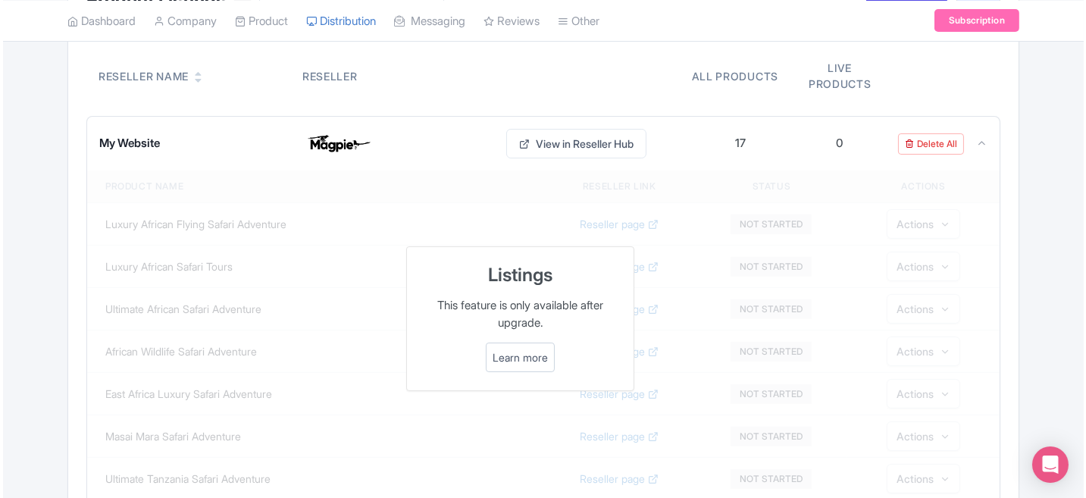
scroll to position [172, 0]
click at [515, 356] on link "Learn more" at bounding box center [517, 356] width 55 height 16
